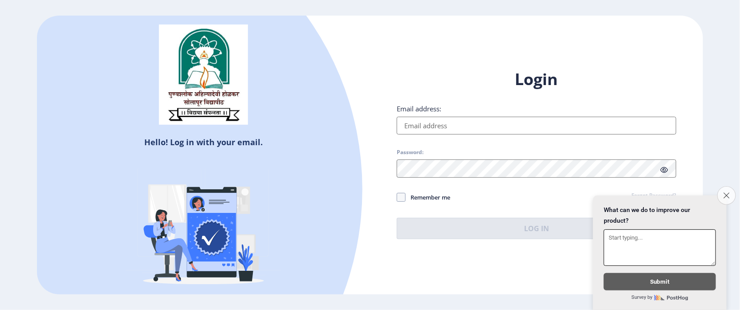
click at [728, 192] on icon "Close survey" at bounding box center [726, 195] width 6 height 6
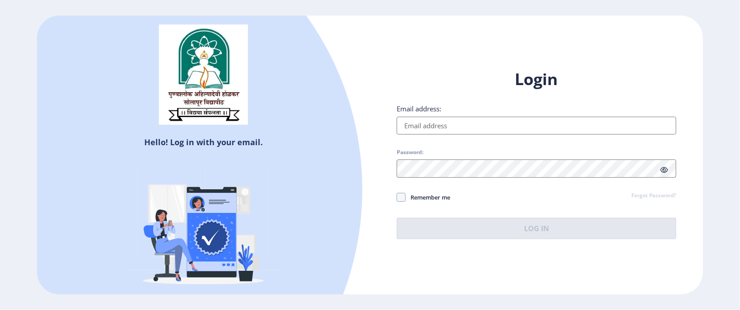
click at [454, 126] on input "Email address:" at bounding box center [537, 126] width 280 height 18
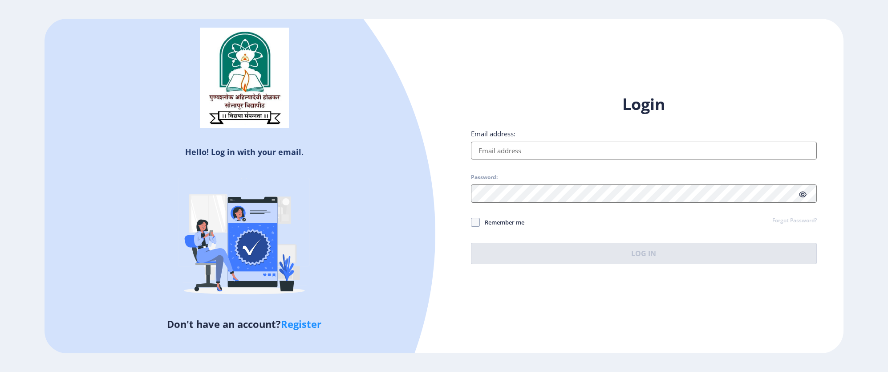
click at [295, 309] on link "Register" at bounding box center [301, 323] width 41 height 13
select select
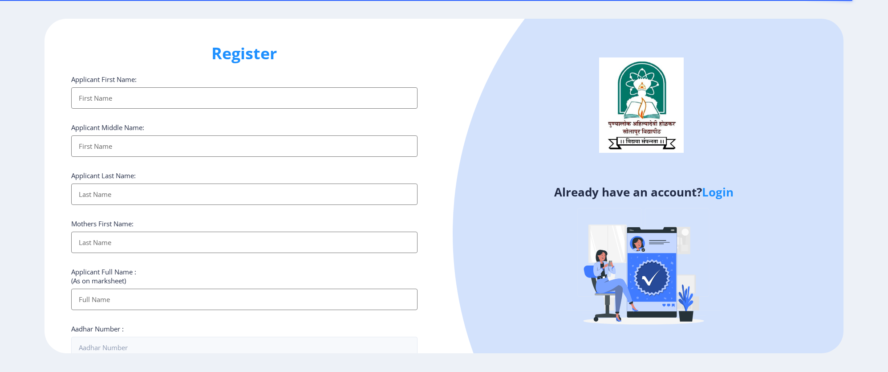
select select
